Goal: Communication & Community: Answer question/provide support

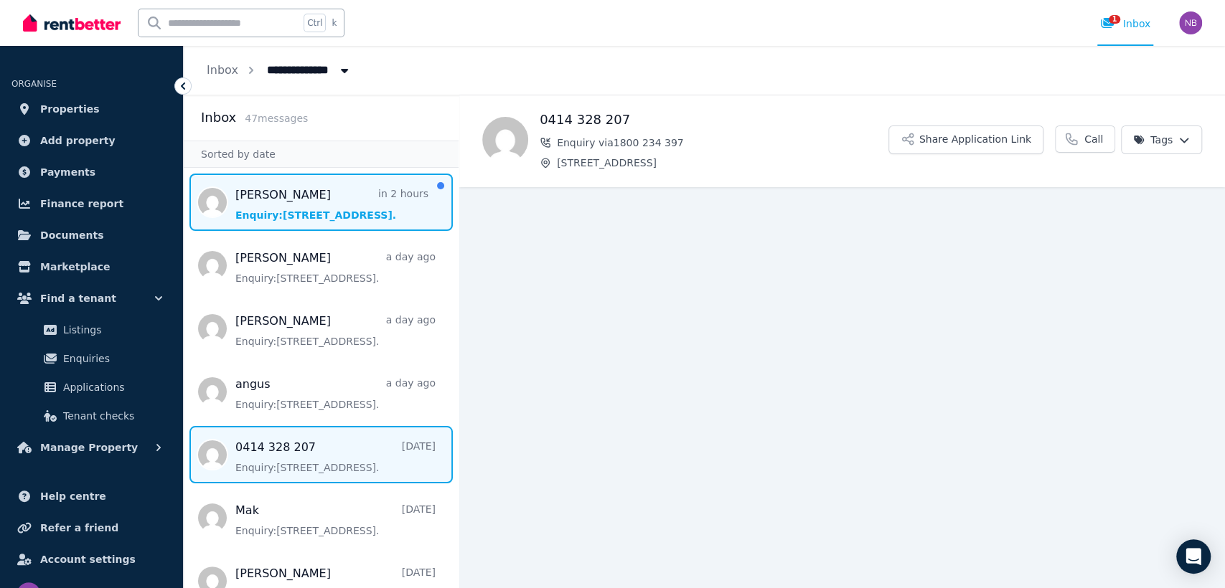
click at [302, 197] on span "Message list" at bounding box center [321, 202] width 275 height 57
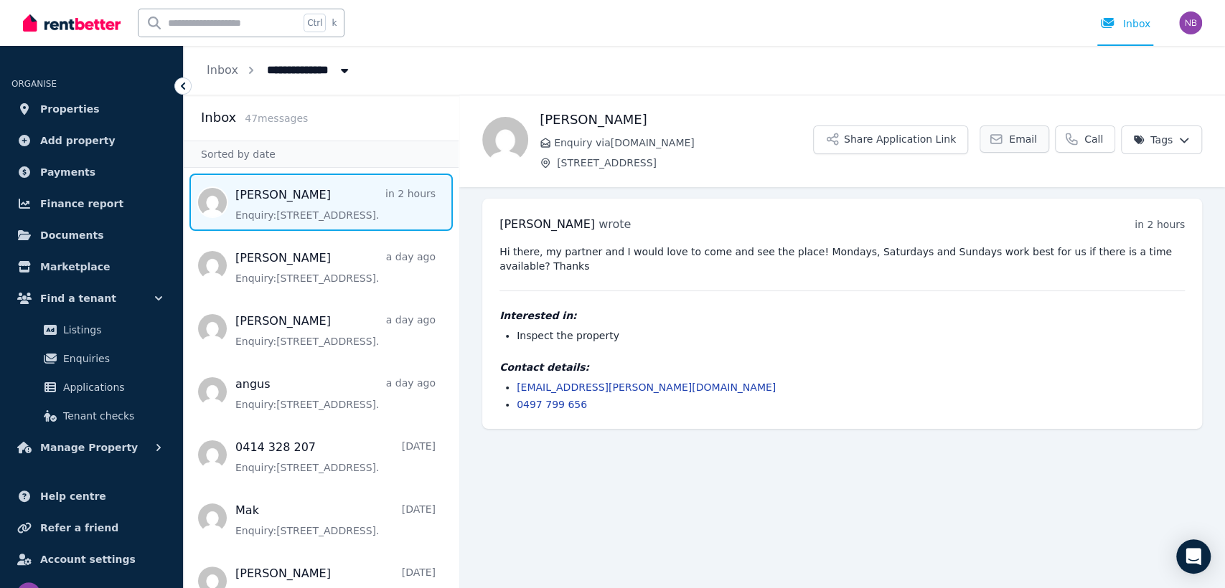
click at [1019, 139] on span "Email" at bounding box center [1023, 139] width 28 height 14
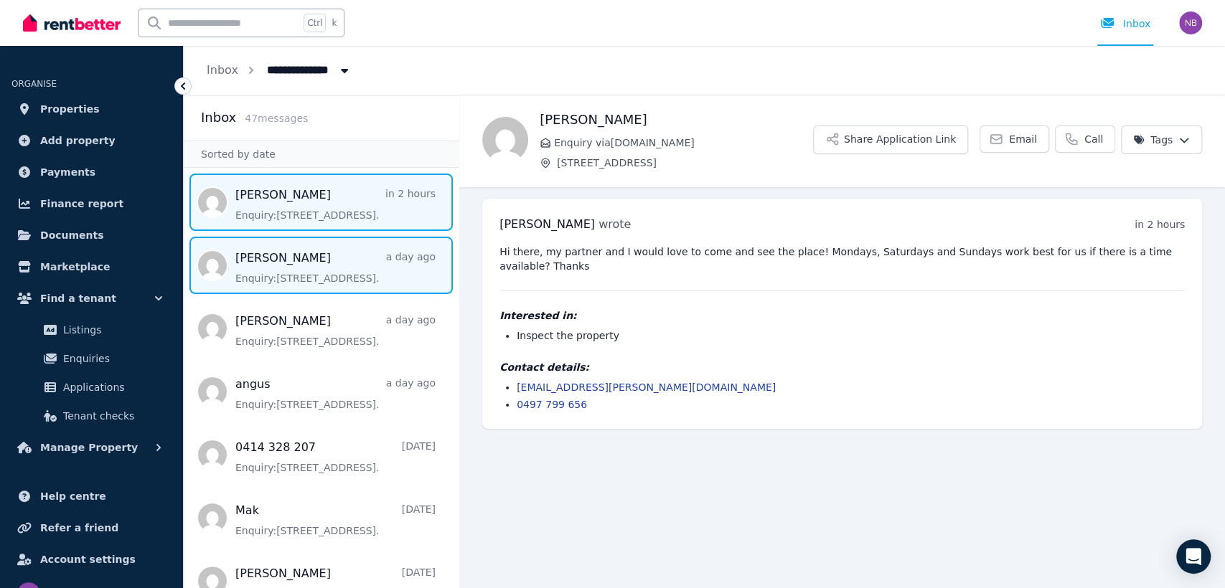
click at [316, 268] on span "Message list" at bounding box center [321, 265] width 275 height 57
